Goal: Task Accomplishment & Management: Complete application form

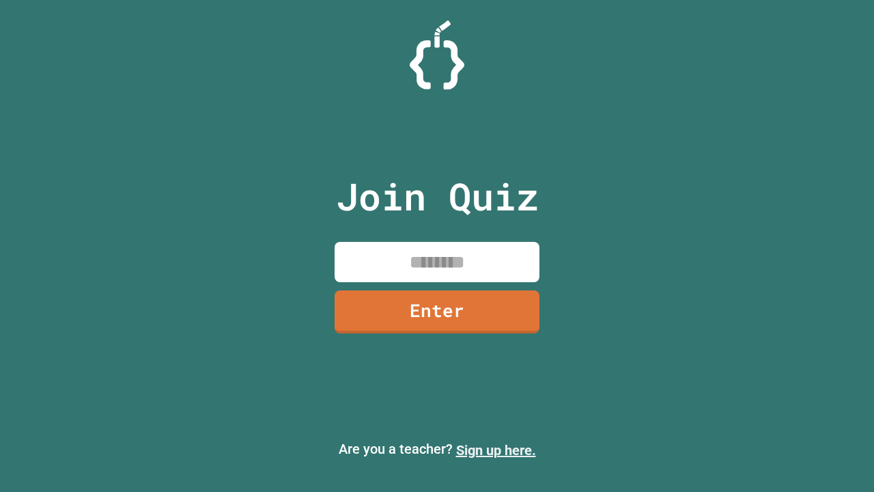
click at [496, 450] on link "Sign up here." at bounding box center [496, 450] width 80 height 16
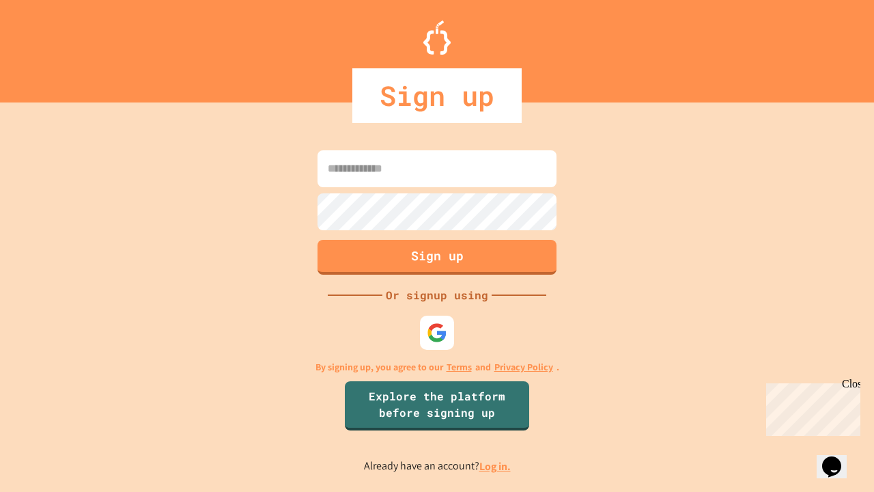
click at [496, 466] on link "Log in." at bounding box center [494, 466] width 31 height 14
